Goal: Information Seeking & Learning: Learn about a topic

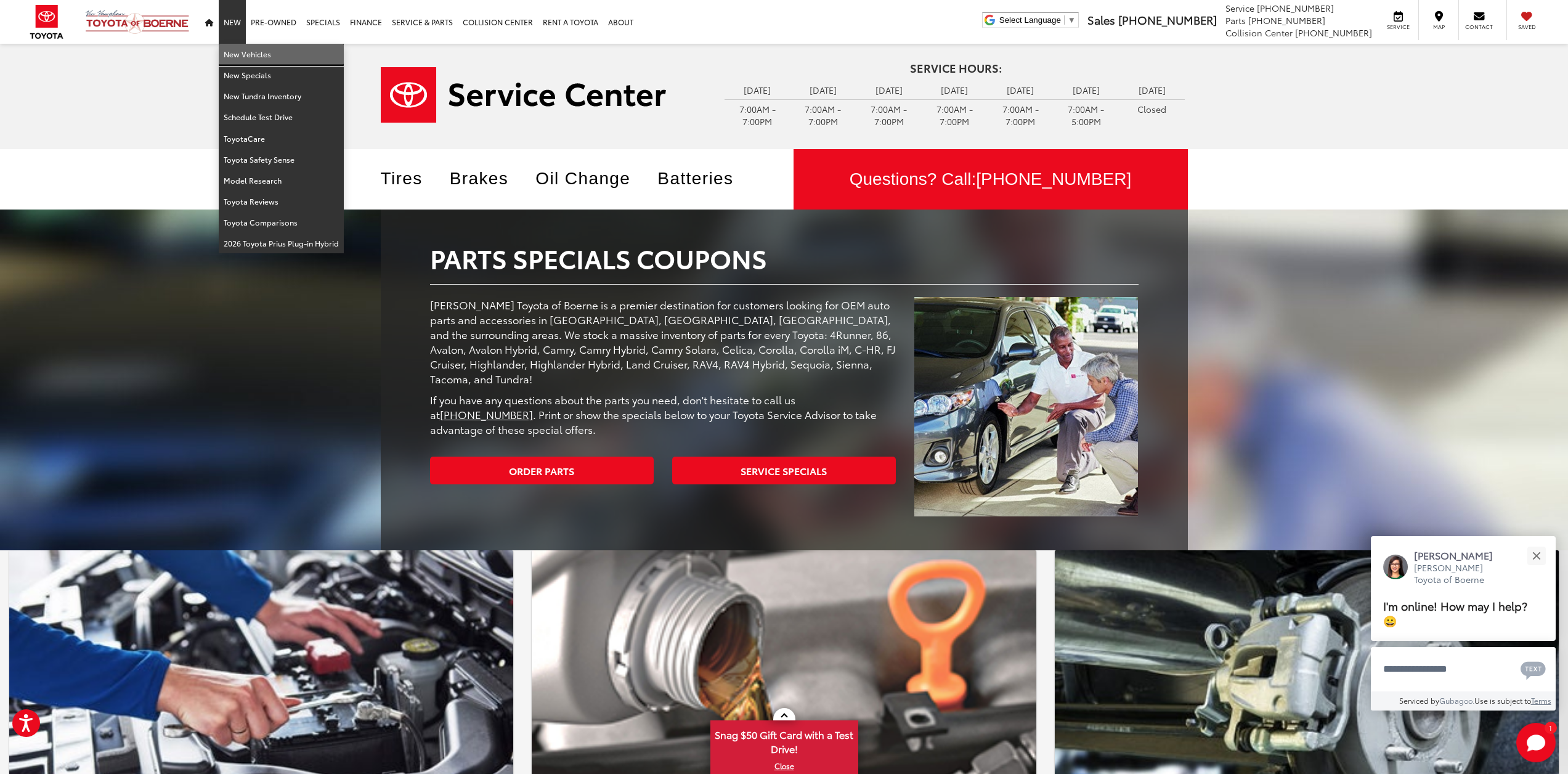
click at [236, 53] on link "New Vehicles" at bounding box center [282, 55] width 125 height 21
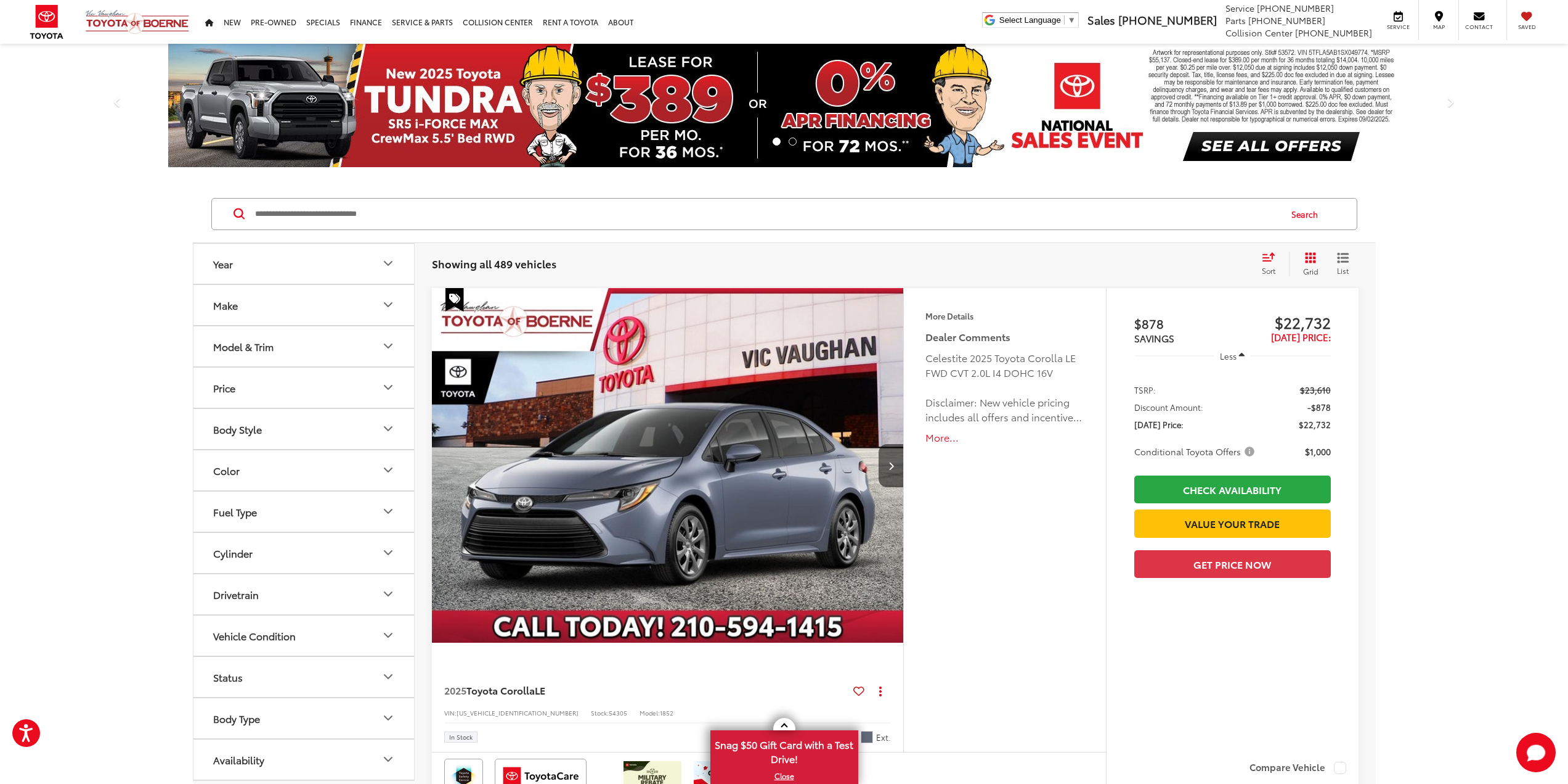
click at [381, 352] on icon "Model & Trim" at bounding box center [388, 346] width 15 height 15
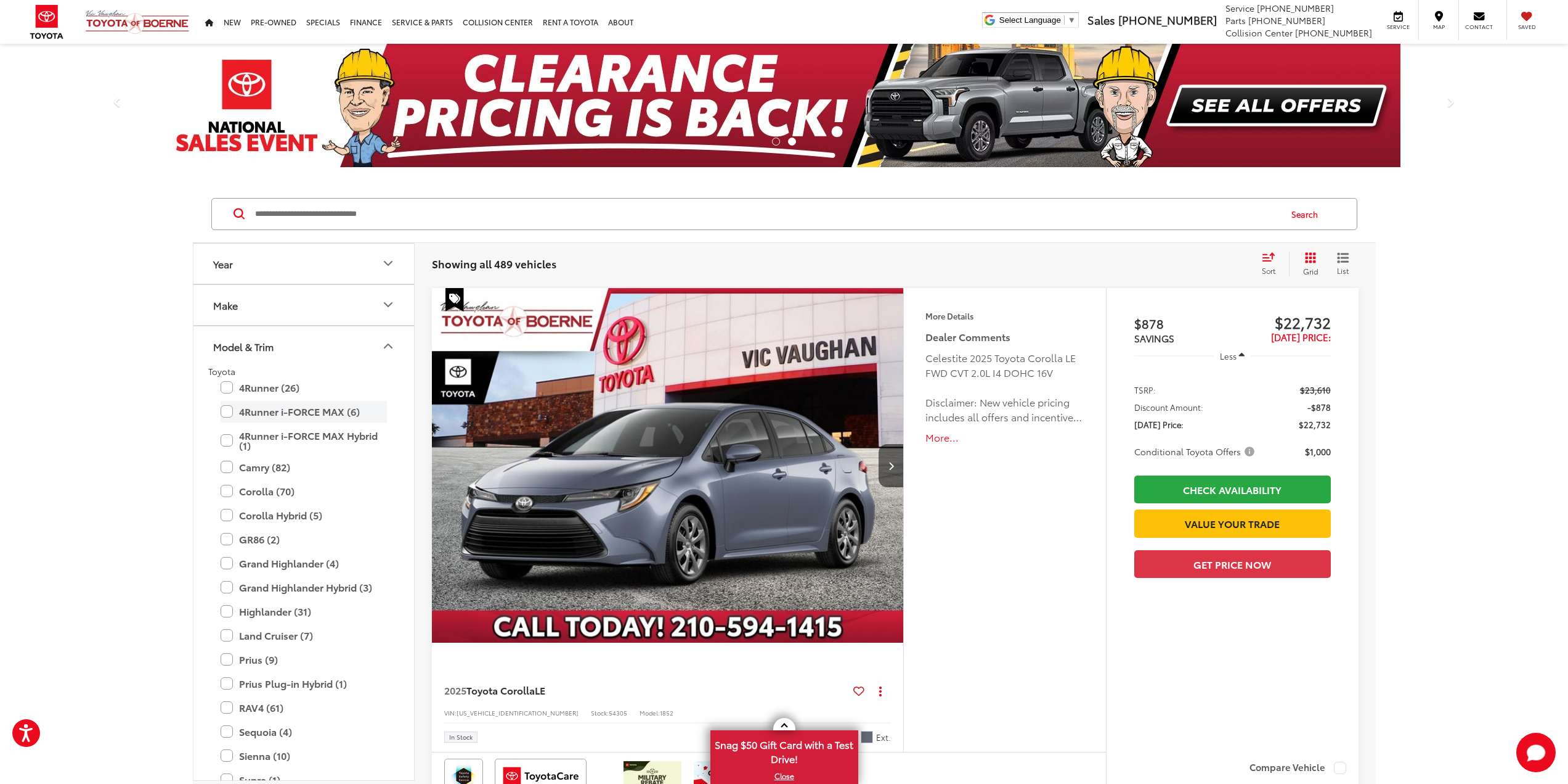
click at [231, 410] on label "4Runner i-FORCE MAX (6)" at bounding box center [304, 411] width 166 height 22
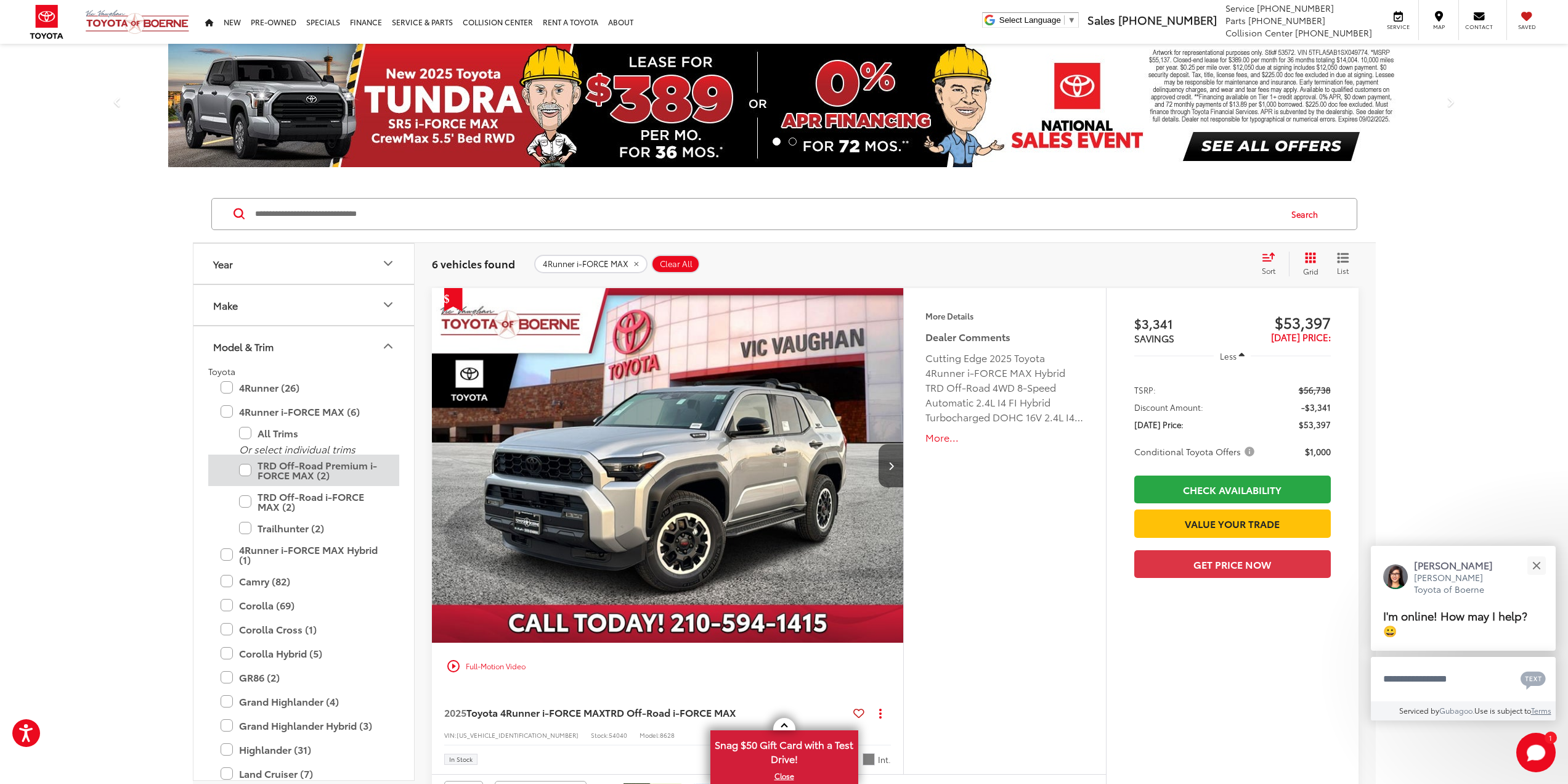
click at [250, 471] on label "TRD Off-Road Premium i-FORCE MAX (2)" at bounding box center [313, 470] width 148 height 32
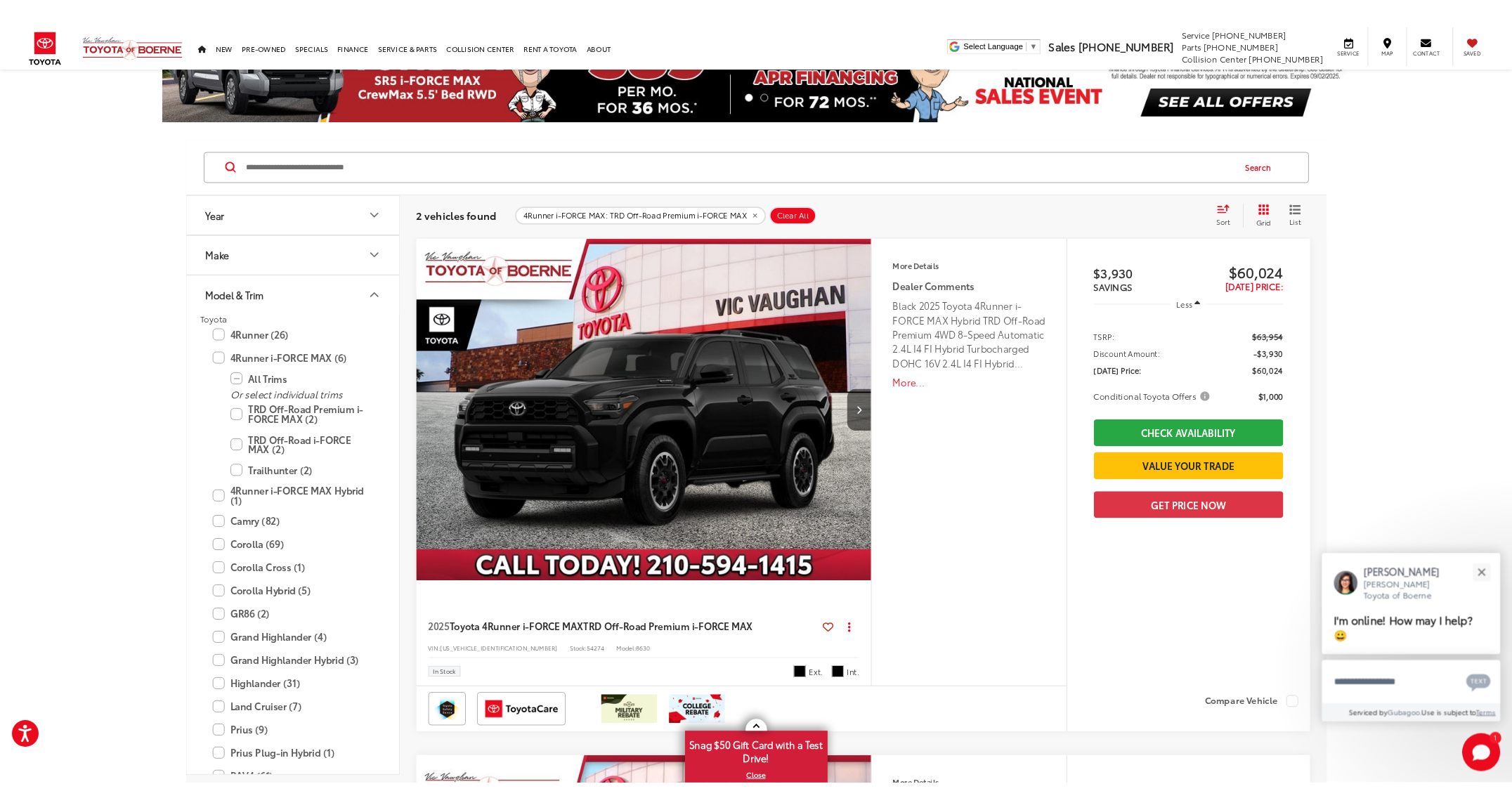
scroll to position [71, 0]
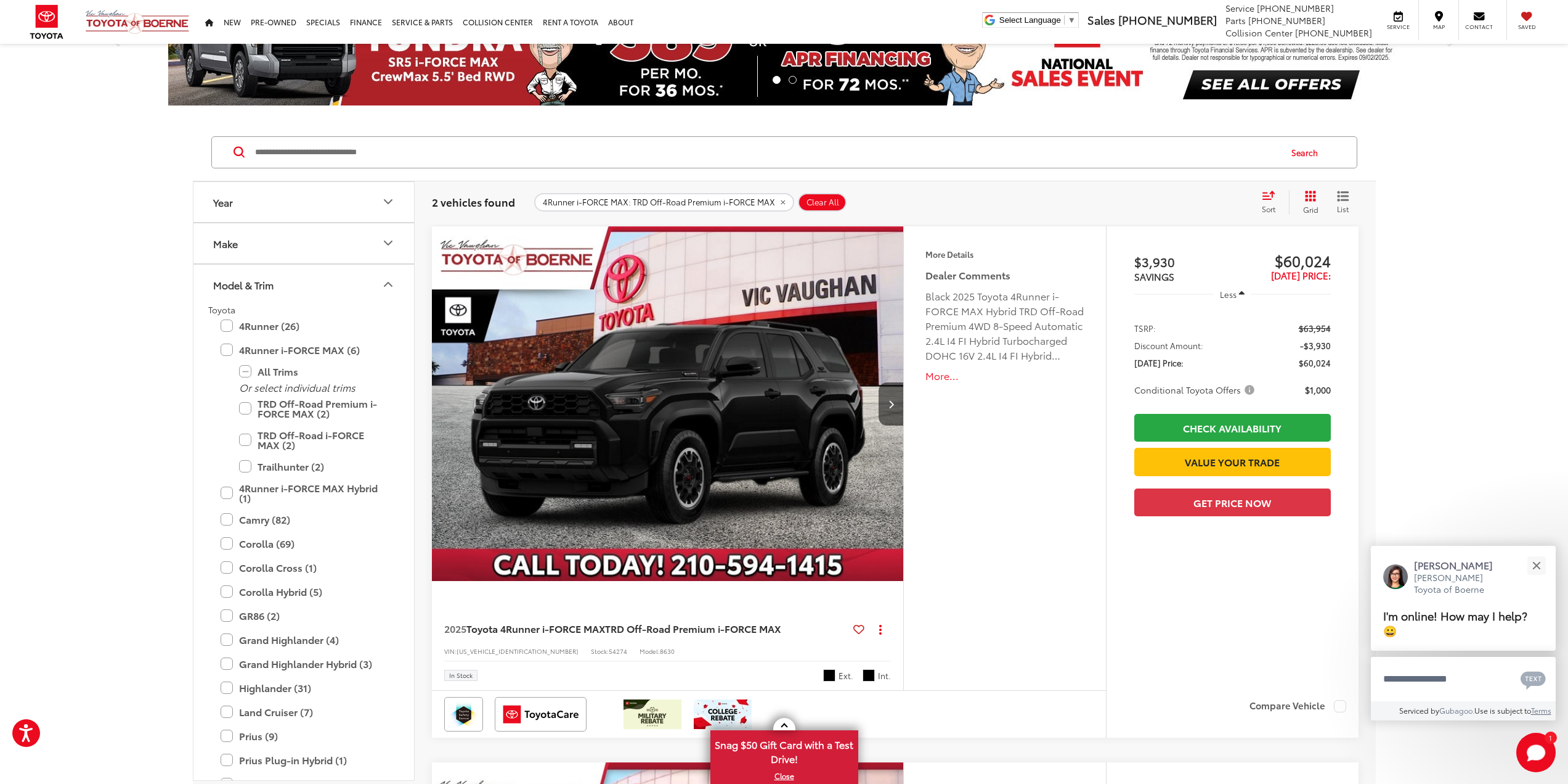
click at [944, 377] on button "More..." at bounding box center [1004, 375] width 159 height 14
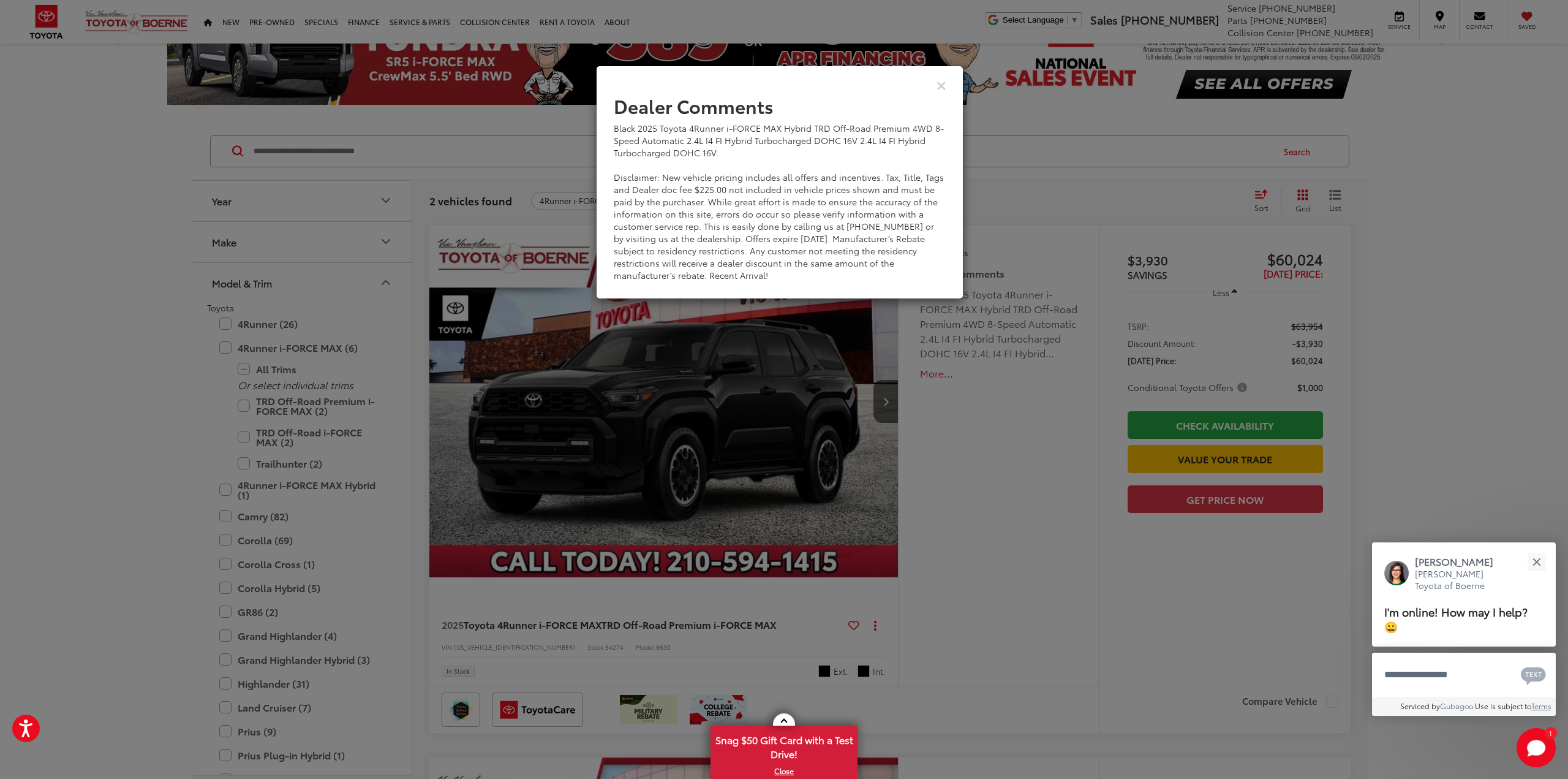
click at [1042, 472] on div "Dealer Comments Black 2025 Toyota 4Runner i-FORCE MAX Hybrid TRD Off-Road Premi…" at bounding box center [784, 389] width 1568 height 779
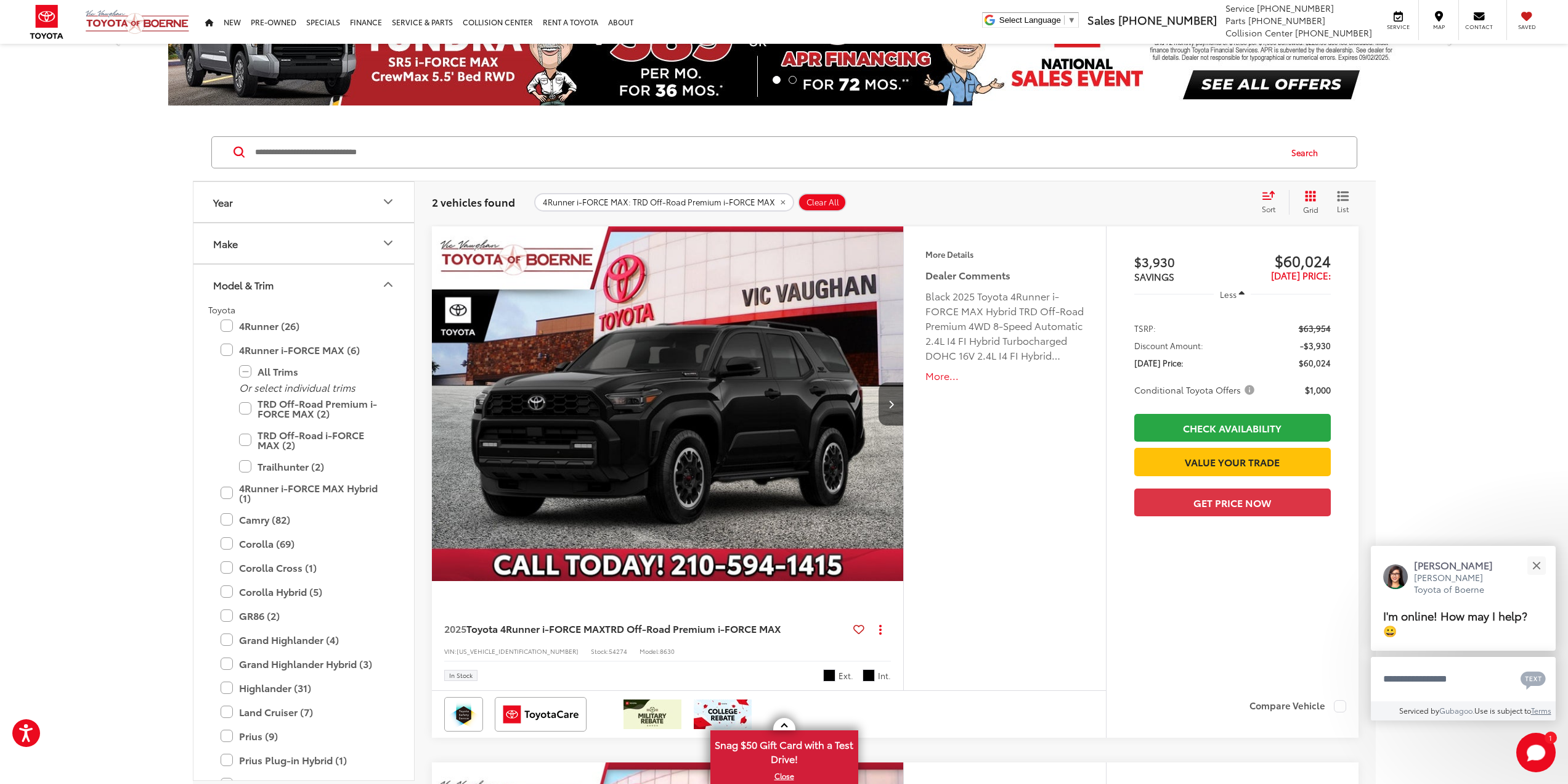
click at [949, 375] on button "More..." at bounding box center [1004, 375] width 159 height 14
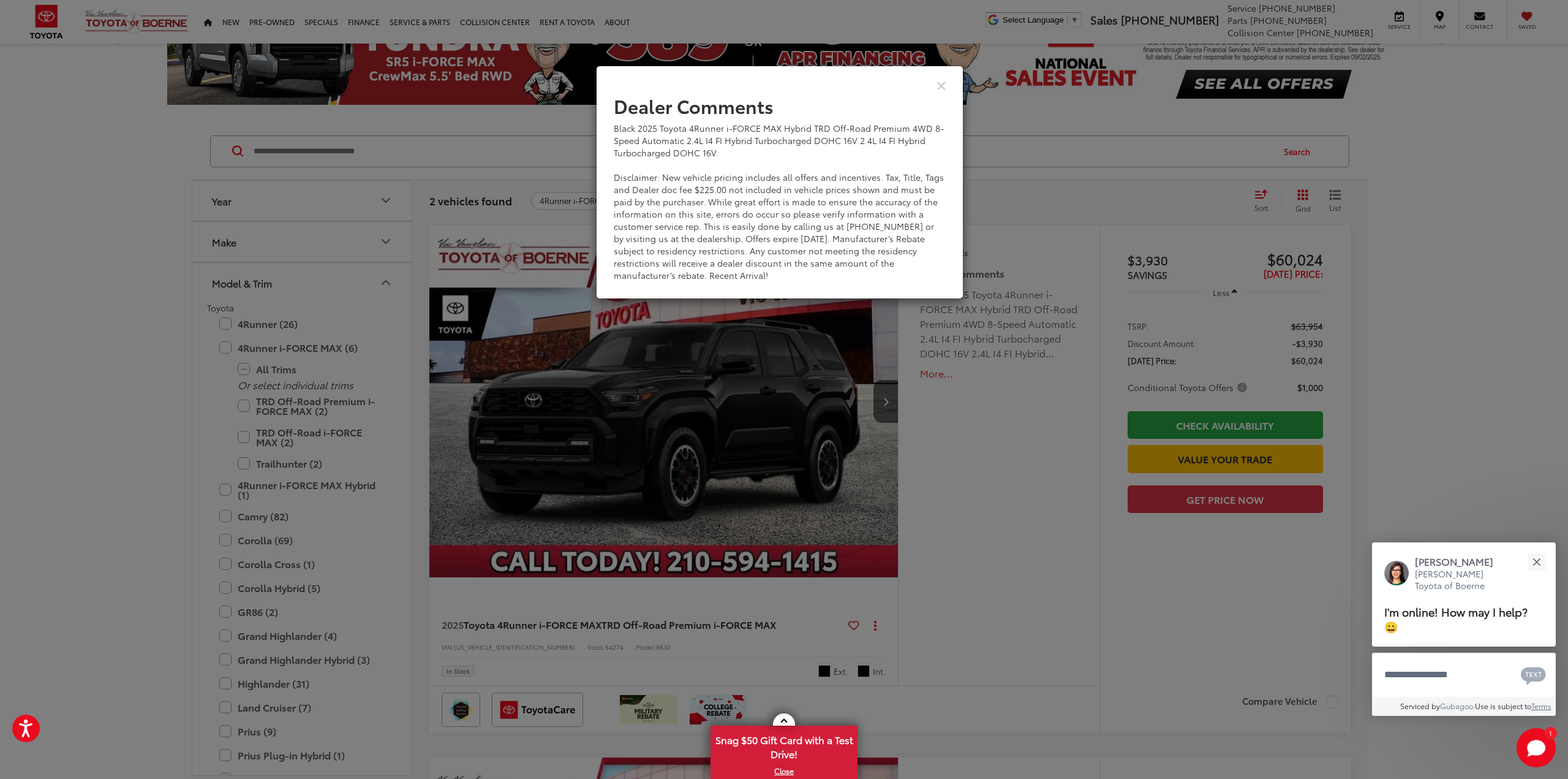
click at [974, 574] on div "Dealer Comments Black 2025 Toyota 4Runner i-FORCE MAX Hybrid TRD Off-Road Premi…" at bounding box center [784, 389] width 1568 height 779
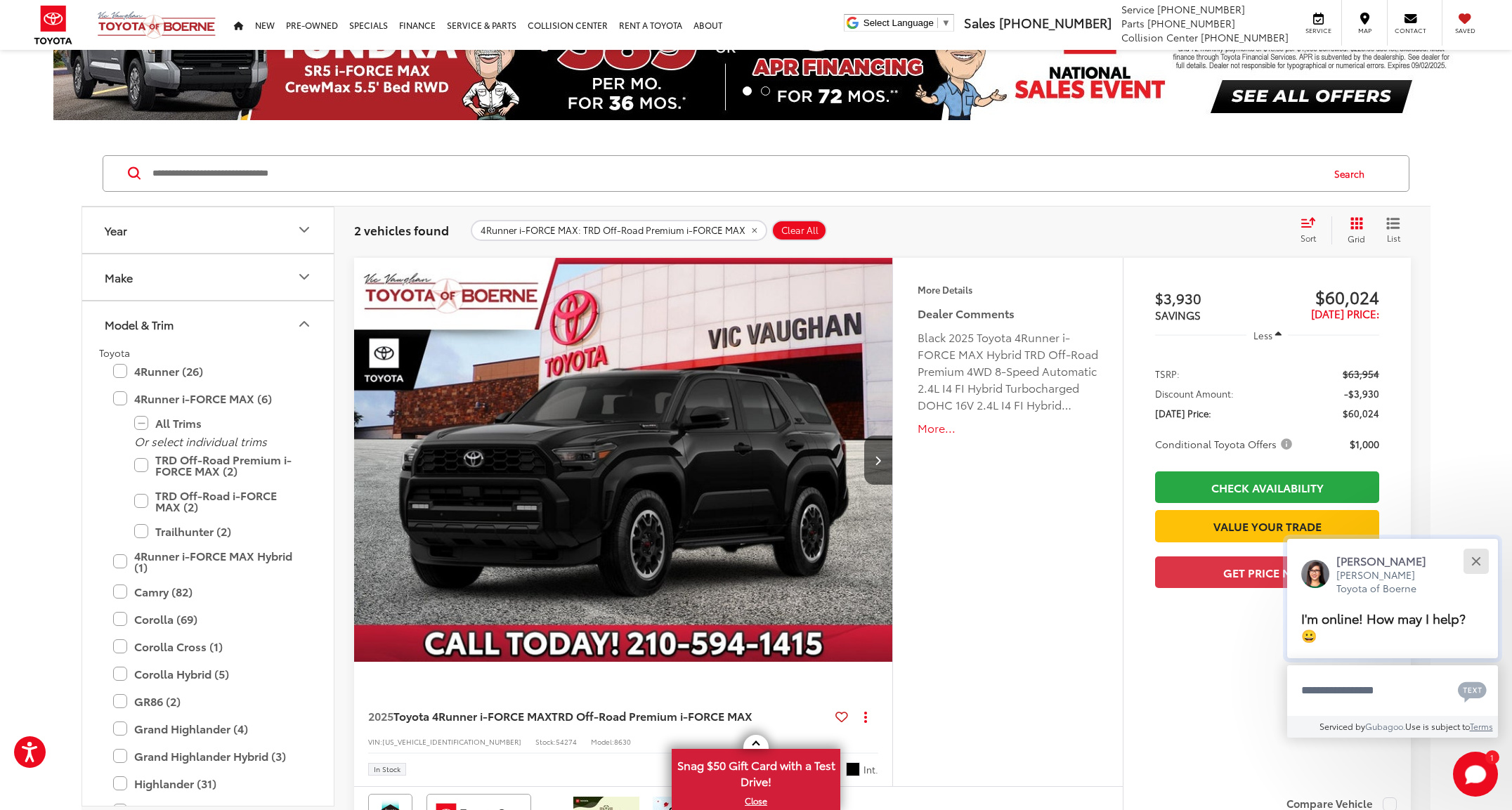
click at [1482, 559] on button "Close" at bounding box center [1475, 560] width 31 height 31
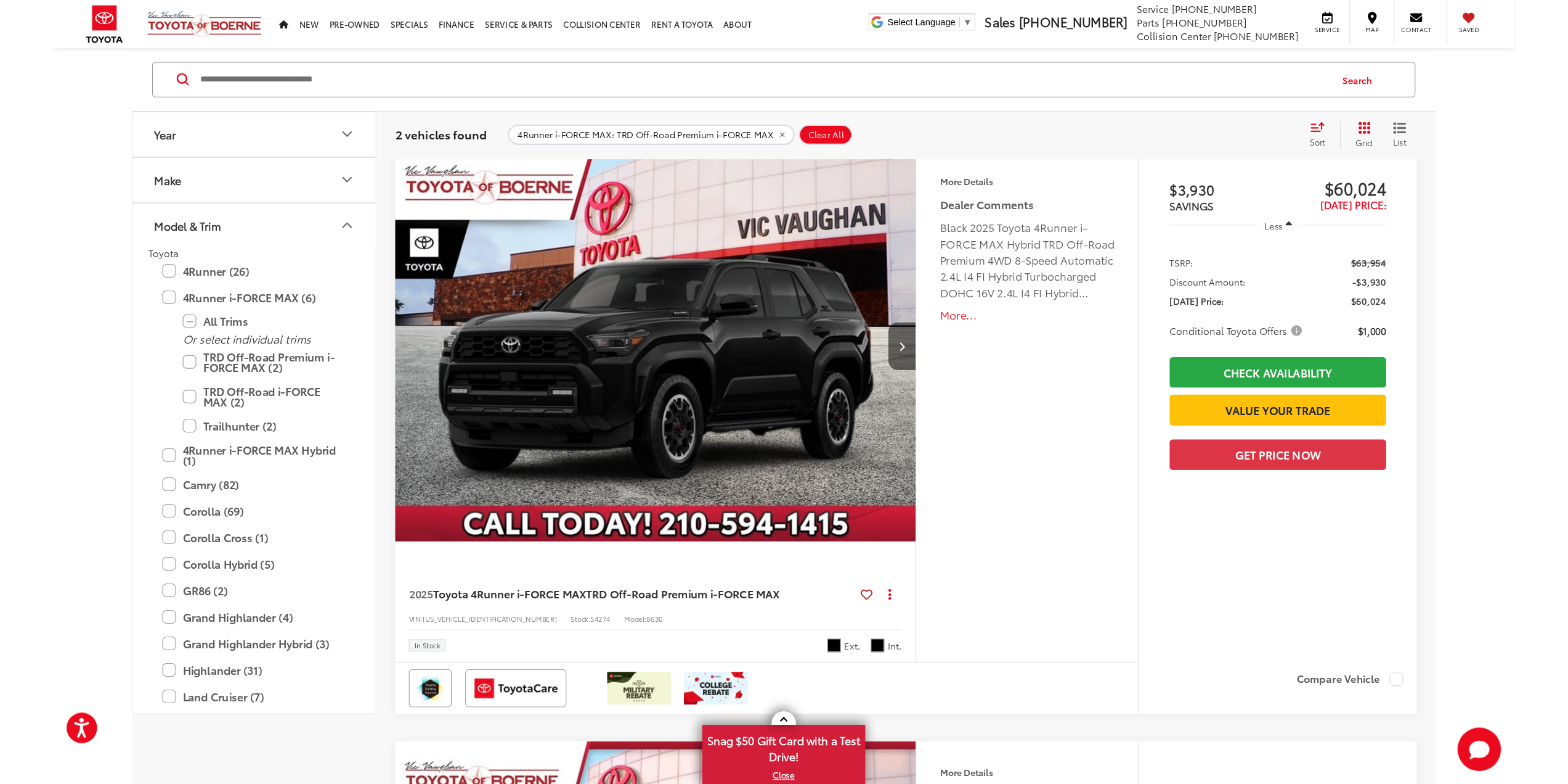
scroll to position [0, 0]
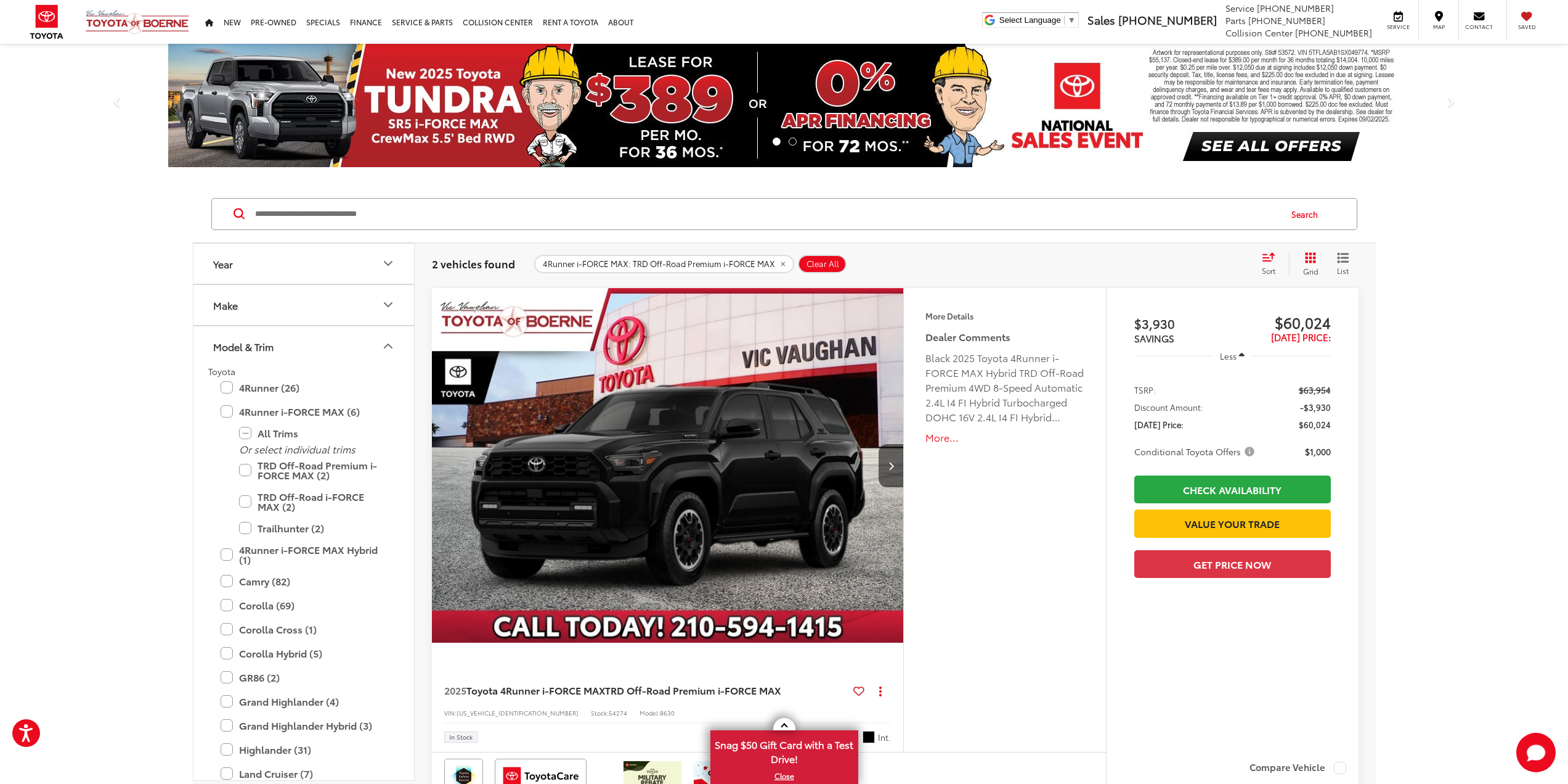
click at [1221, 146] on ol at bounding box center [784, 142] width 941 height 12
click at [1263, 147] on img at bounding box center [784, 105] width 1233 height 123
